Goal: Information Seeking & Learning: Learn about a topic

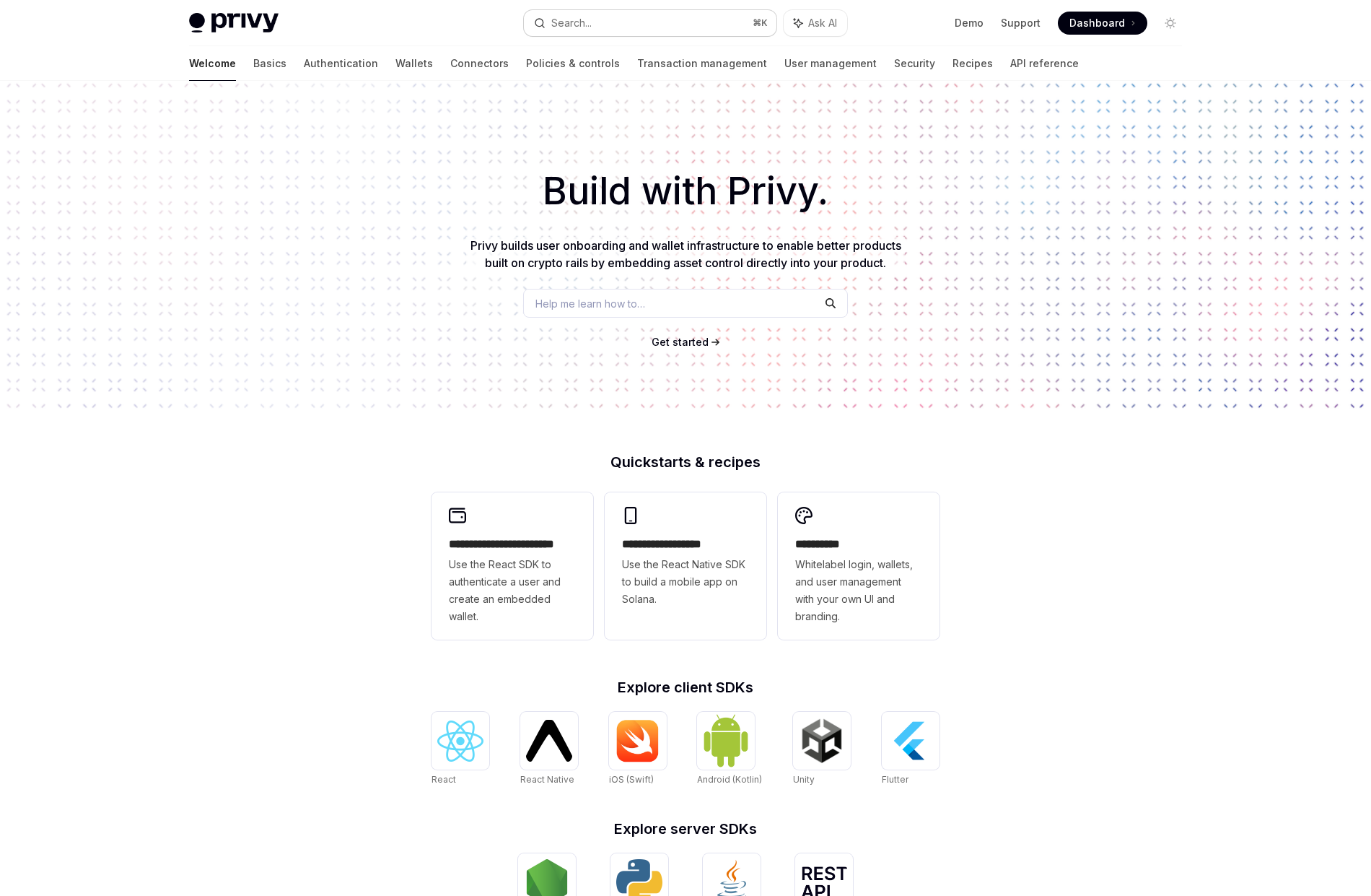
click at [666, 14] on button "Search... ⌘ K" at bounding box center [650, 23] width 253 height 26
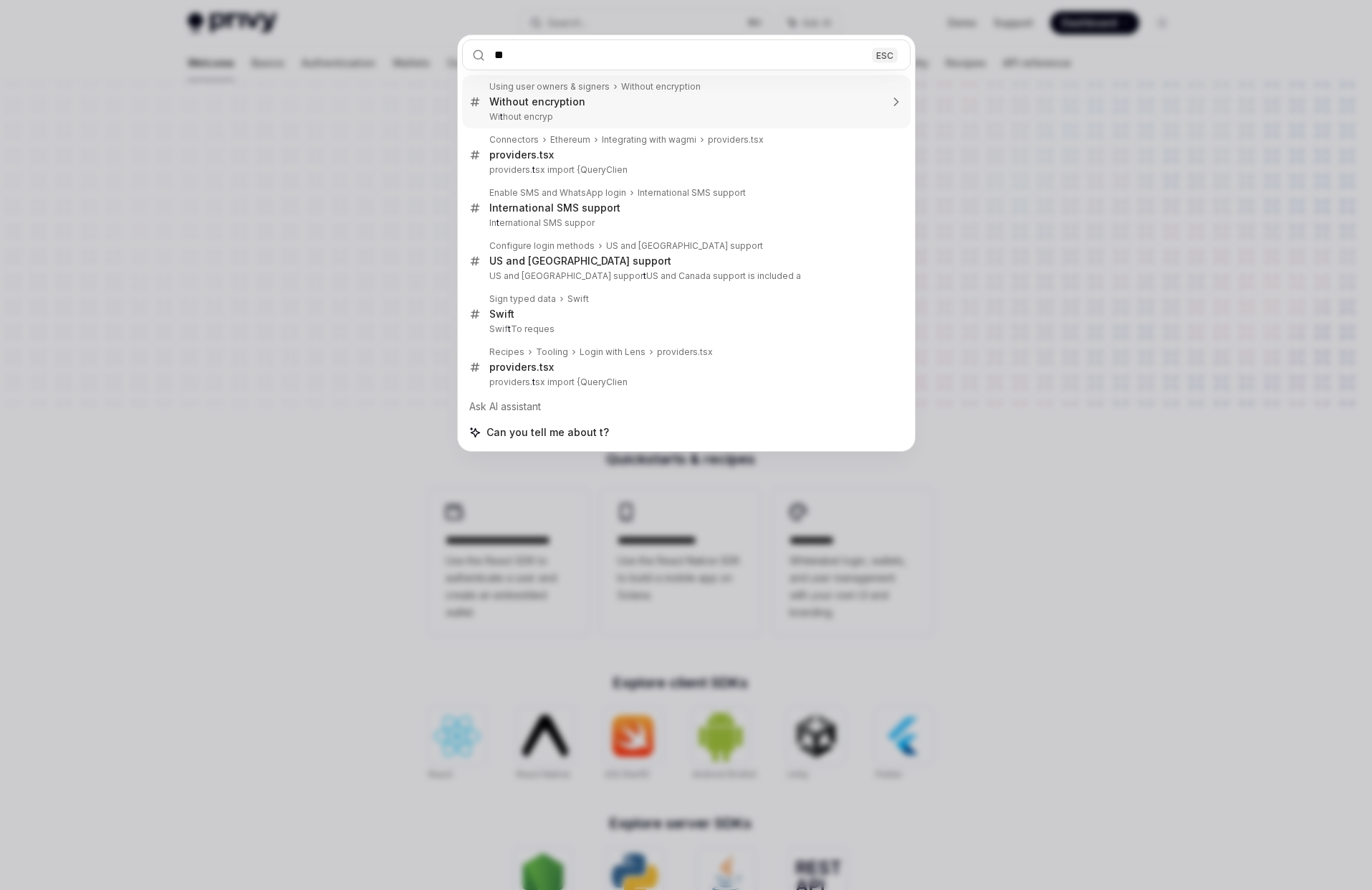
type input "***"
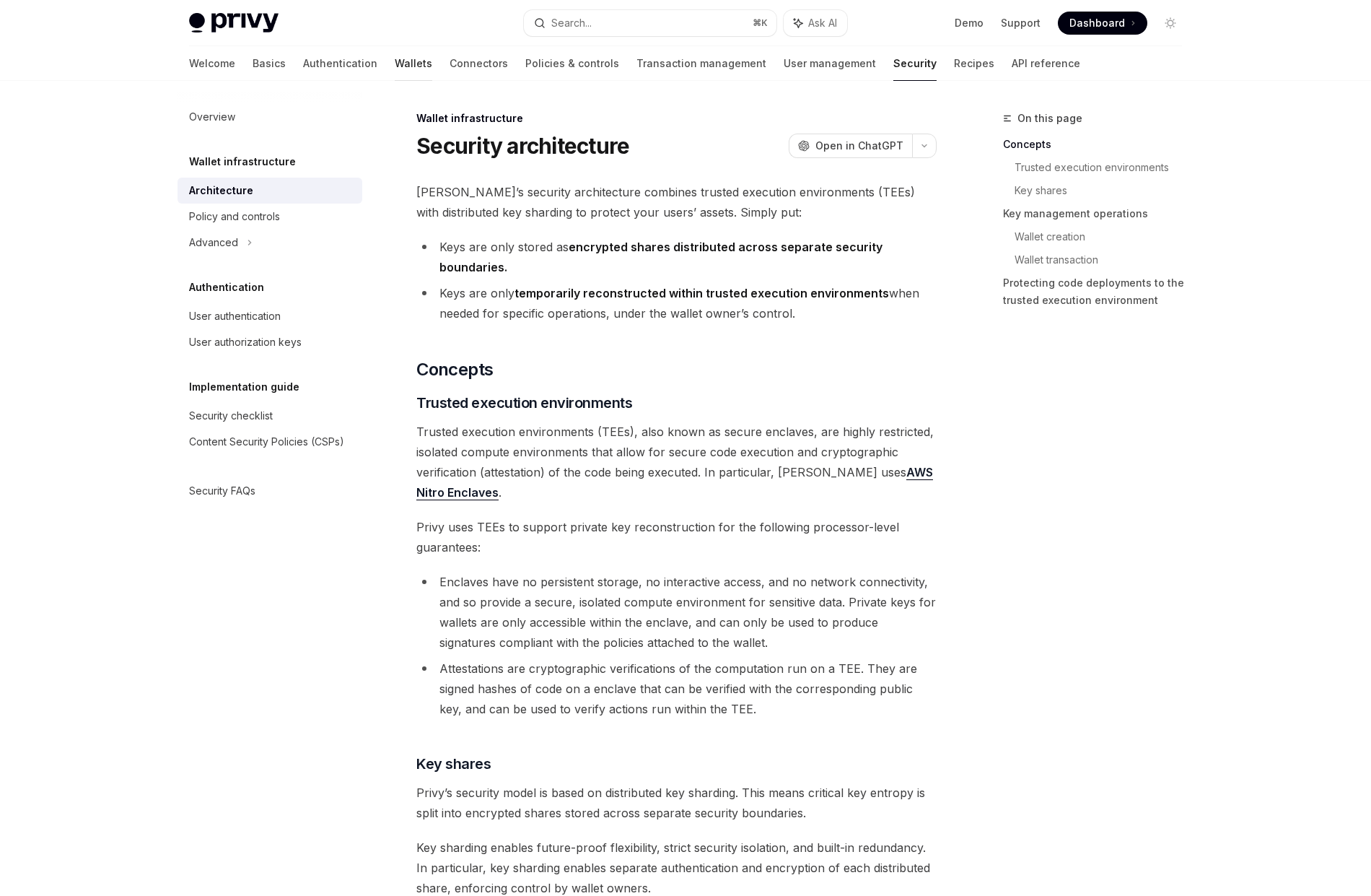
click at [395, 66] on link "Wallets" at bounding box center [414, 64] width 38 height 35
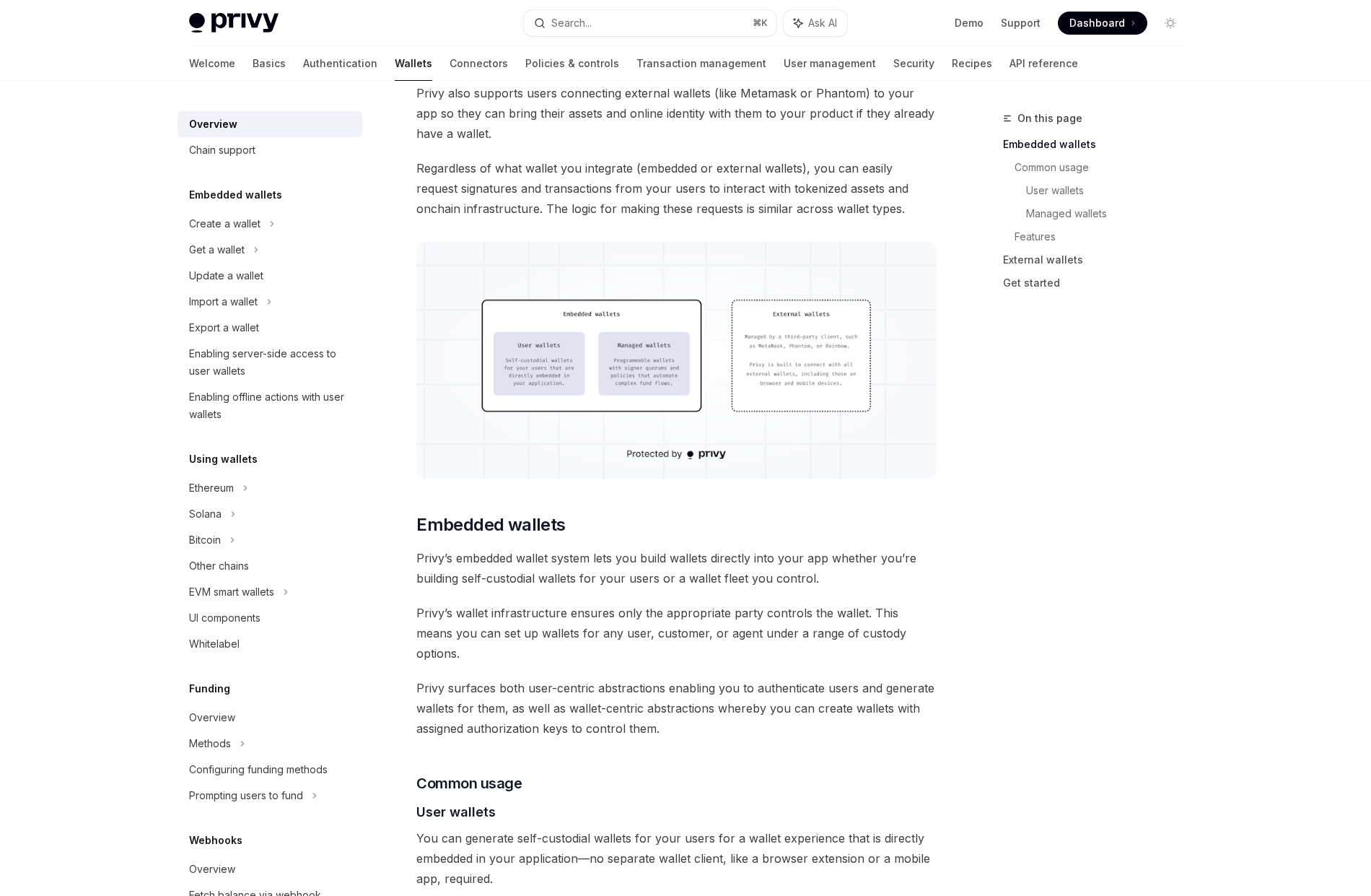
scroll to position [305, 0]
click at [254, 25] on img at bounding box center [234, 23] width 90 height 20
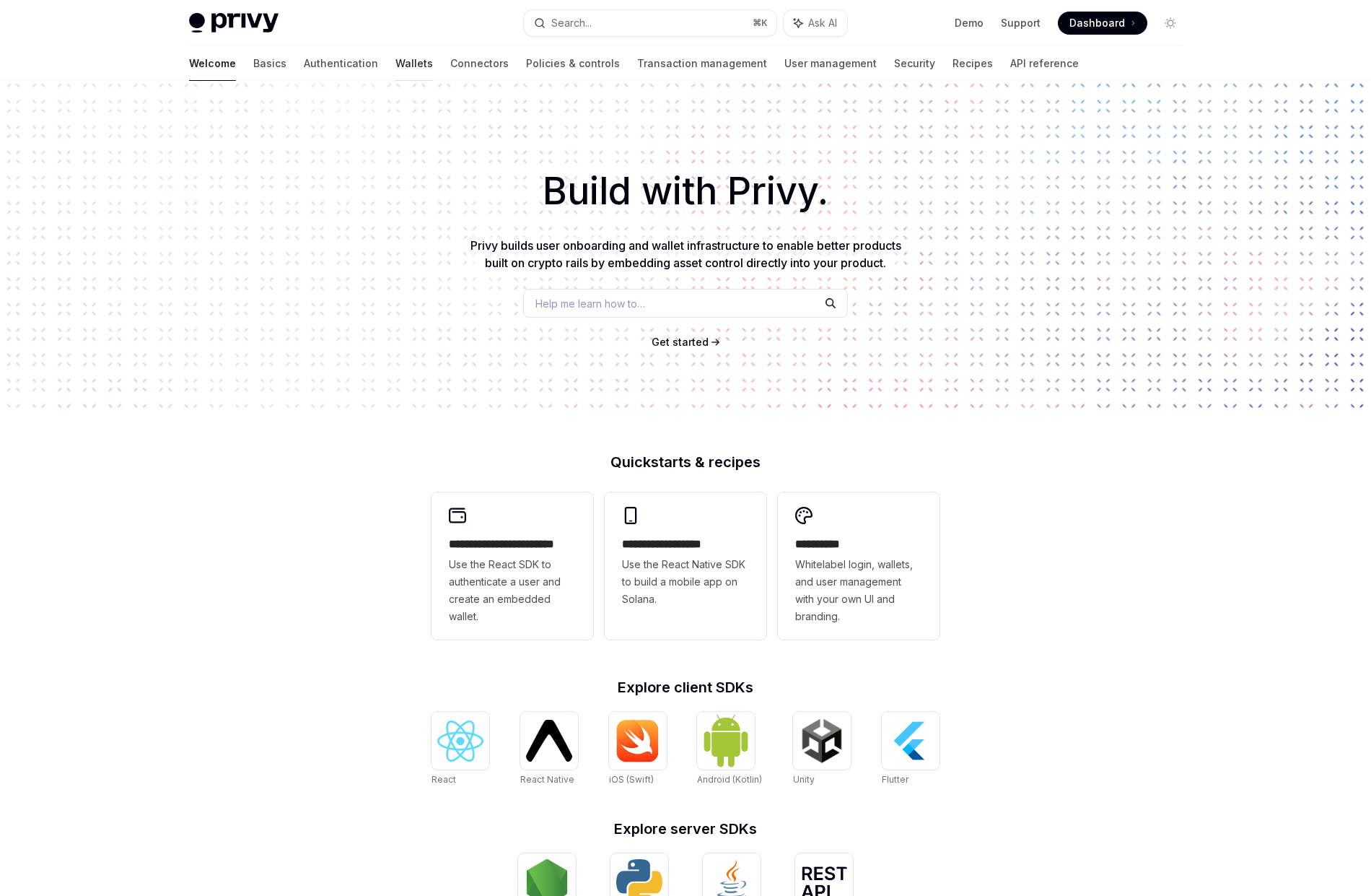
click at [396, 67] on link "Wallets" at bounding box center [414, 64] width 38 height 35
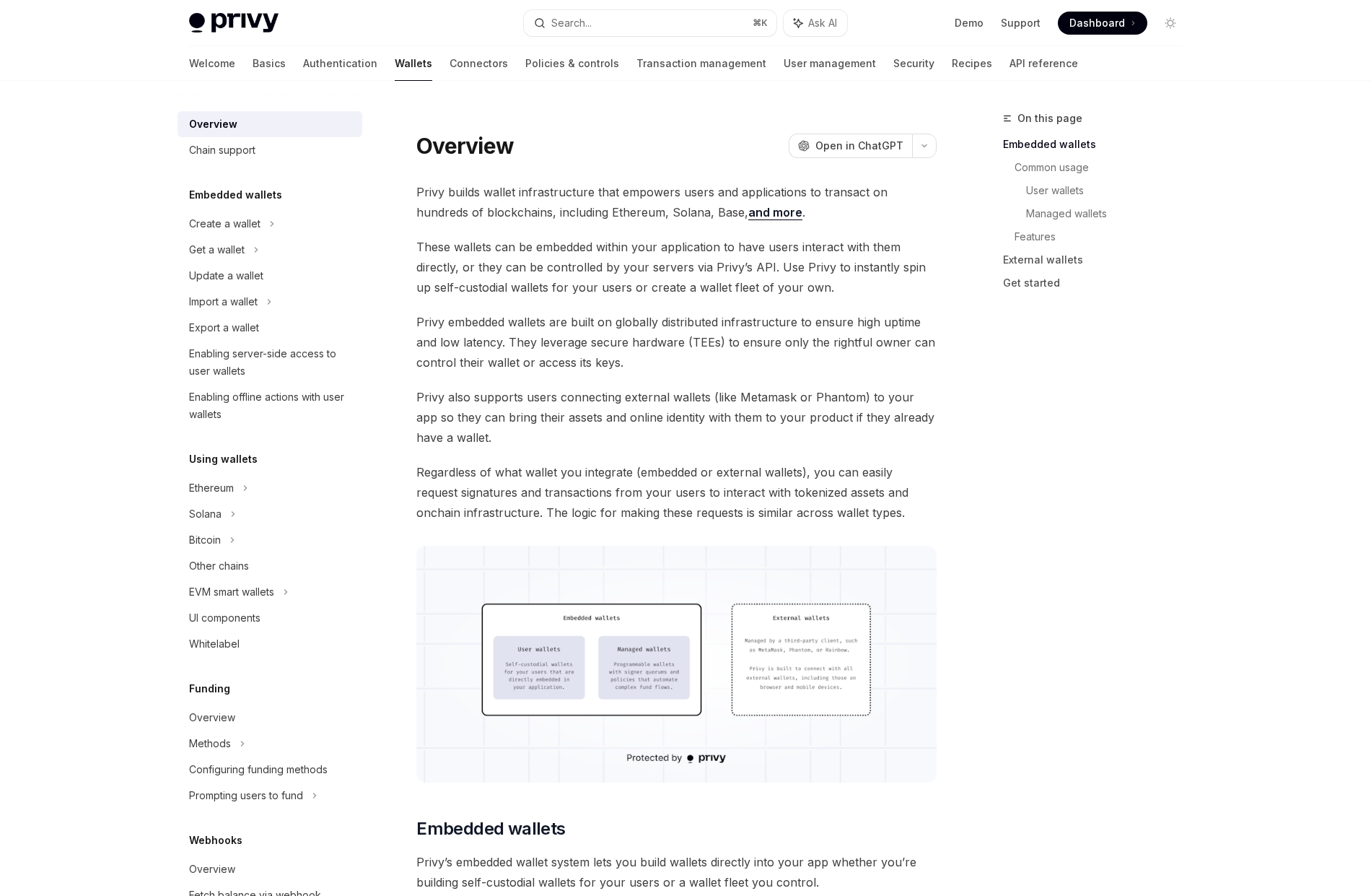
click at [253, 15] on img at bounding box center [234, 23] width 90 height 20
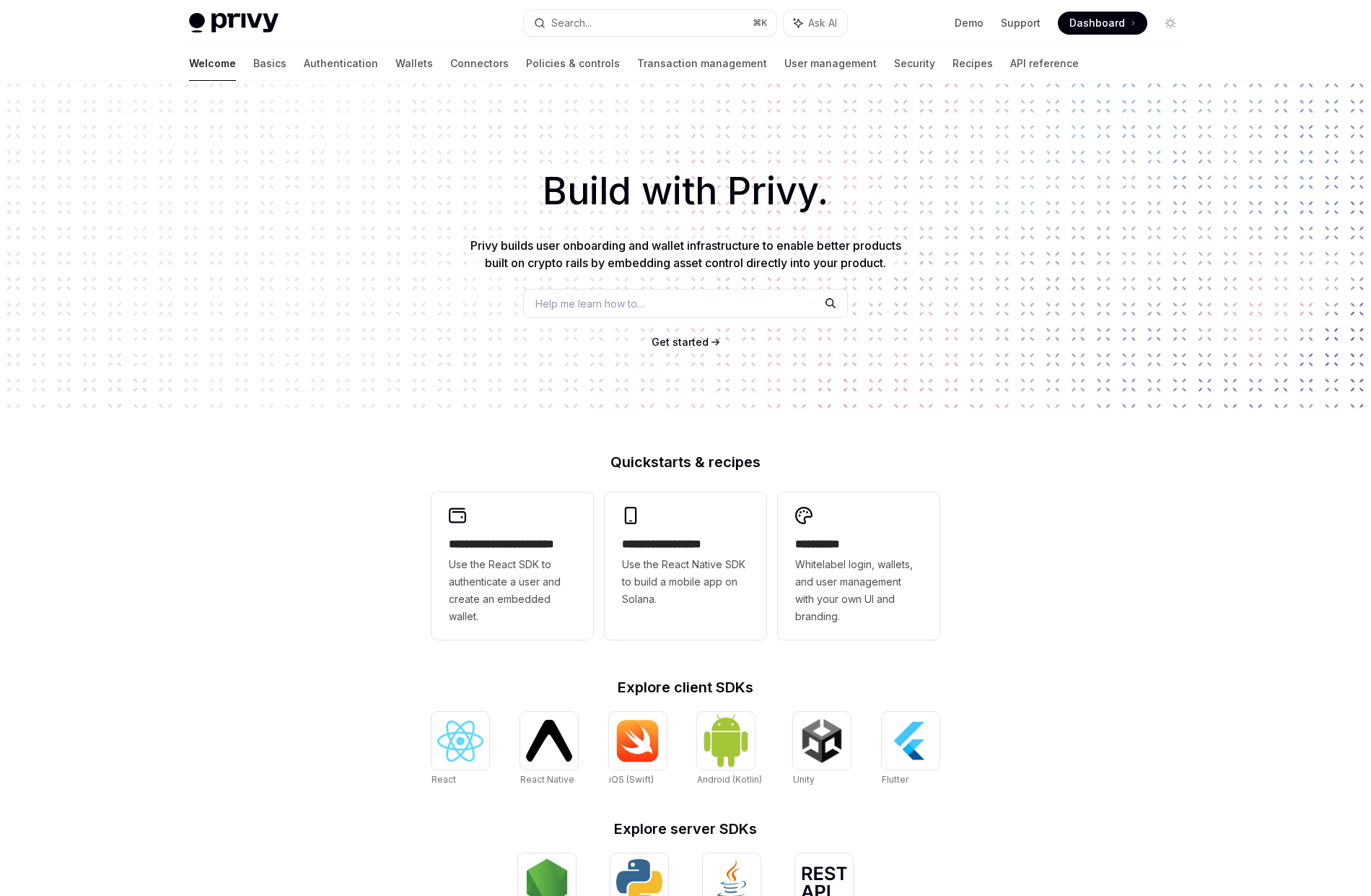
click at [259, 22] on img at bounding box center [234, 23] width 90 height 20
click at [261, 22] on img at bounding box center [234, 23] width 90 height 20
click at [253, 61] on link "Basics" at bounding box center [270, 64] width 33 height 35
type textarea "*"
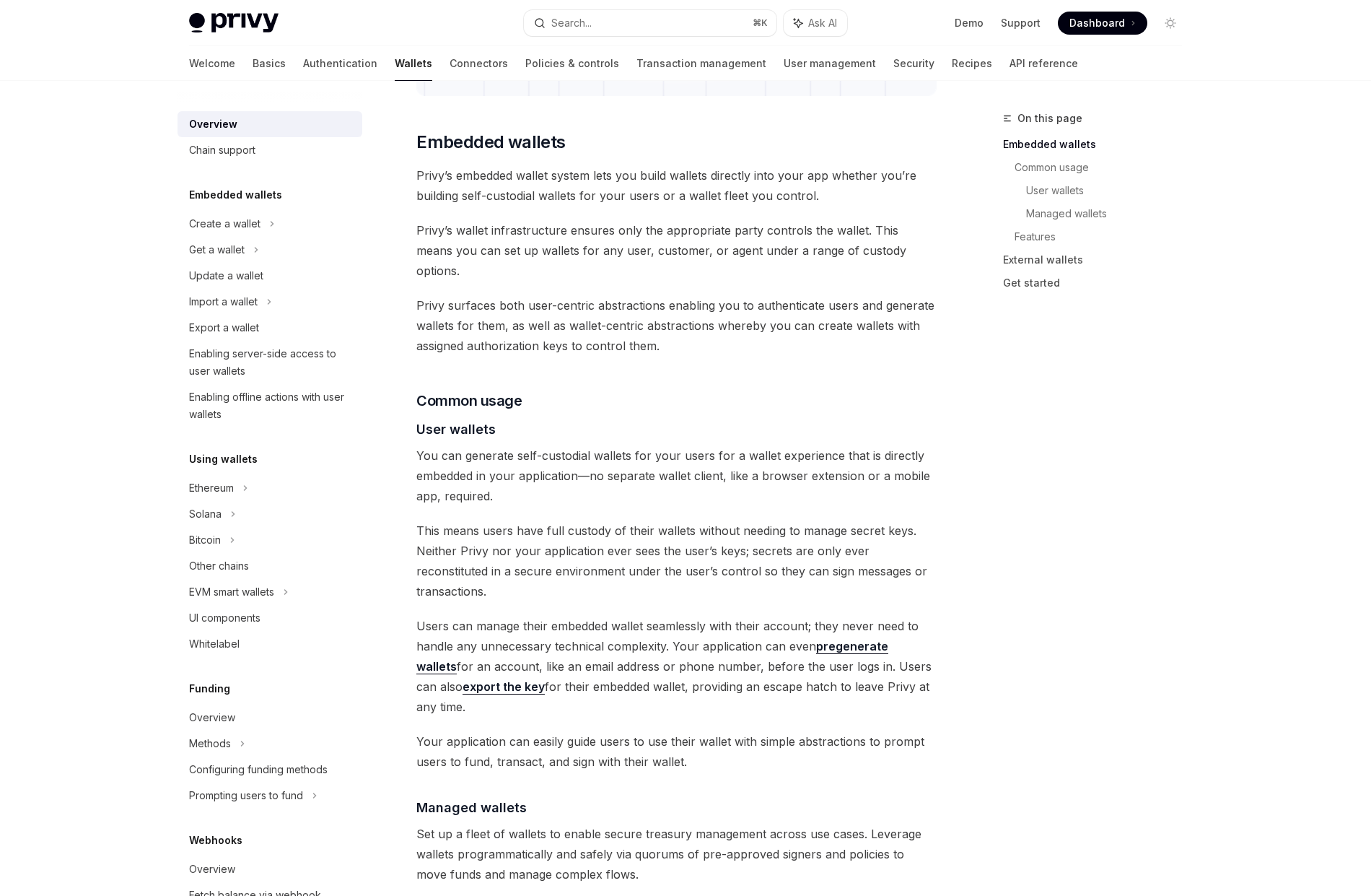
scroll to position [686, 0]
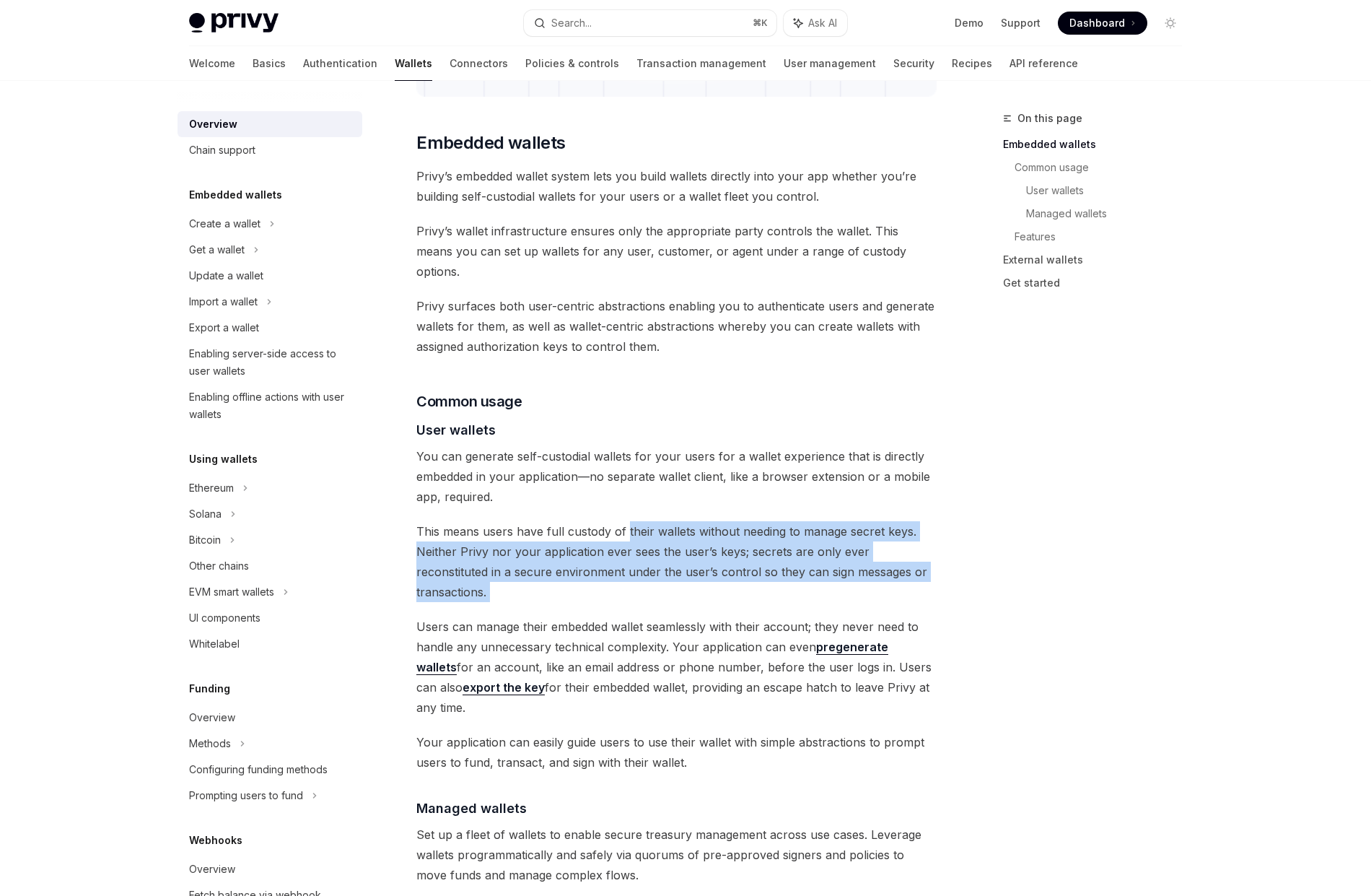
drag, startPoint x: 627, startPoint y: 507, endPoint x: 853, endPoint y: 570, distance: 234.6
click at [853, 570] on div "Privy builds wallet infrastructure that empowers users and applications to tran…" at bounding box center [676, 775] width 521 height 2558
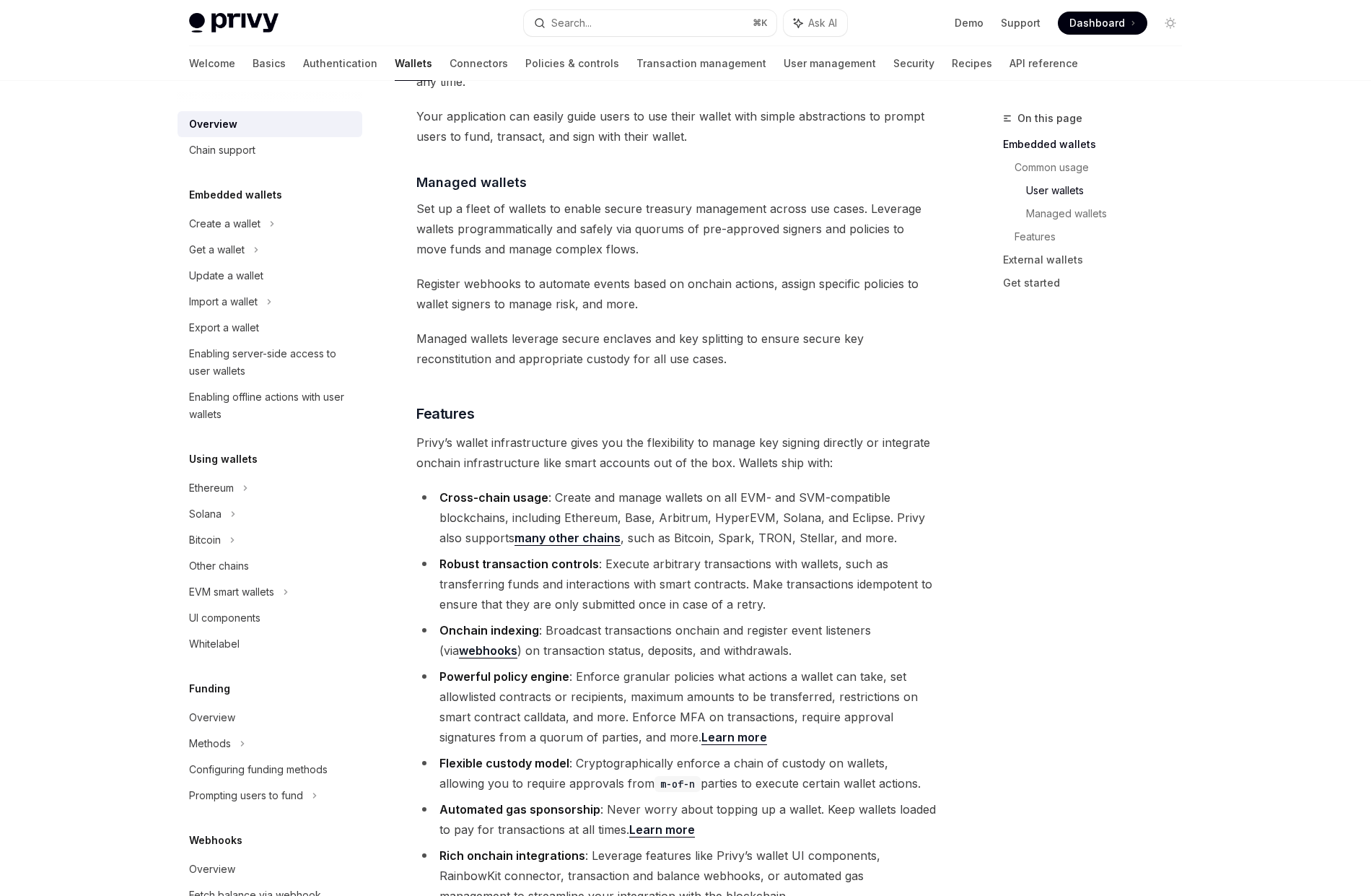
scroll to position [1310, 0]
click at [261, 360] on div "Enabling server-side access to user wallets" at bounding box center [271, 362] width 165 height 35
type textarea "*"
